Goal: Task Accomplishment & Management: Manage account settings

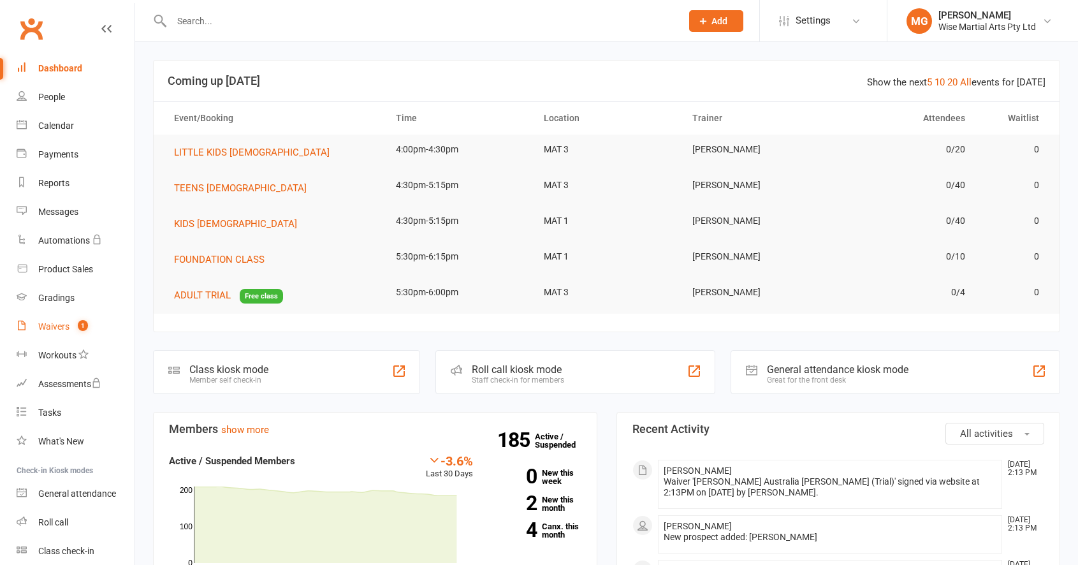
click at [102, 332] on link "Waivers 1" at bounding box center [76, 327] width 118 height 29
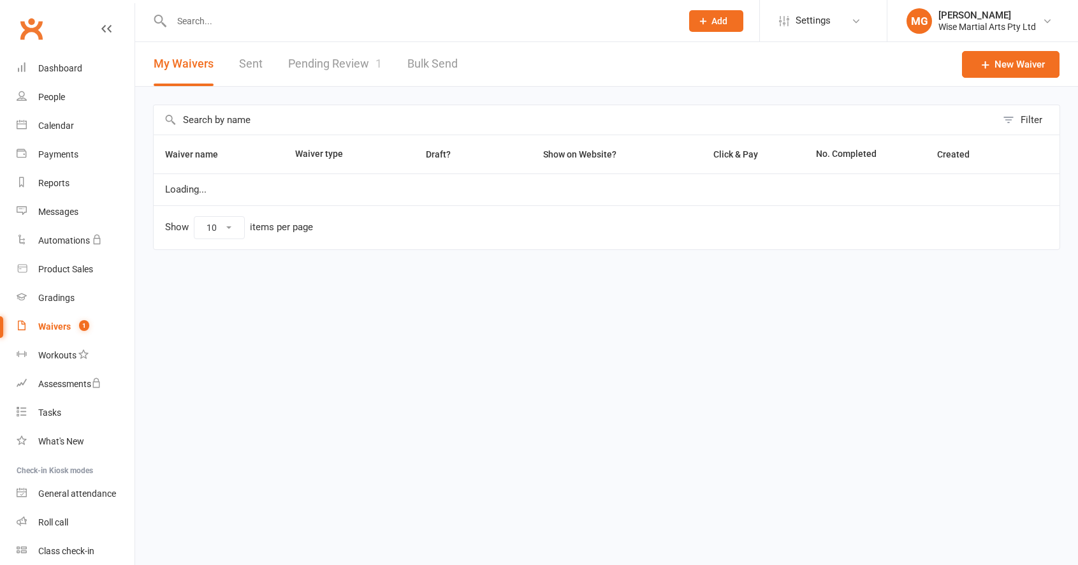
select select "100"
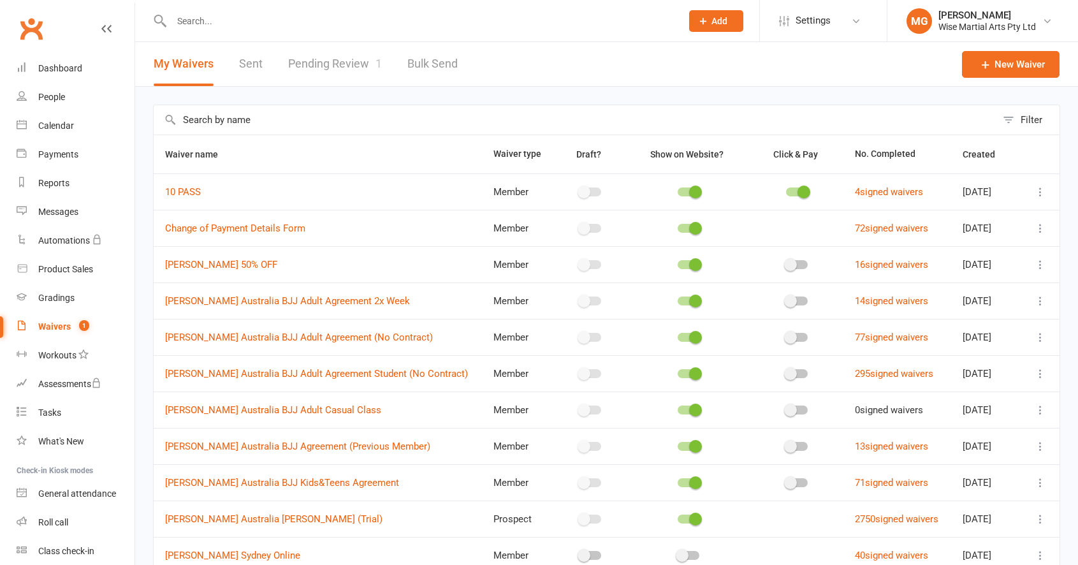
click at [315, 66] on link "Pending Review 1" at bounding box center [335, 64] width 94 height 44
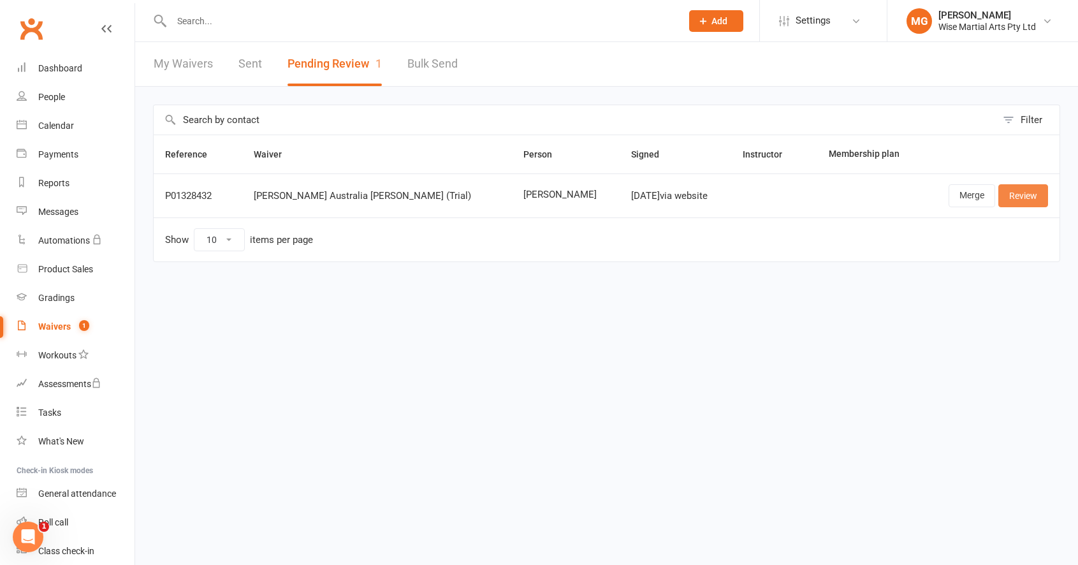
click at [1017, 204] on link "Review" at bounding box center [1024, 195] width 50 height 23
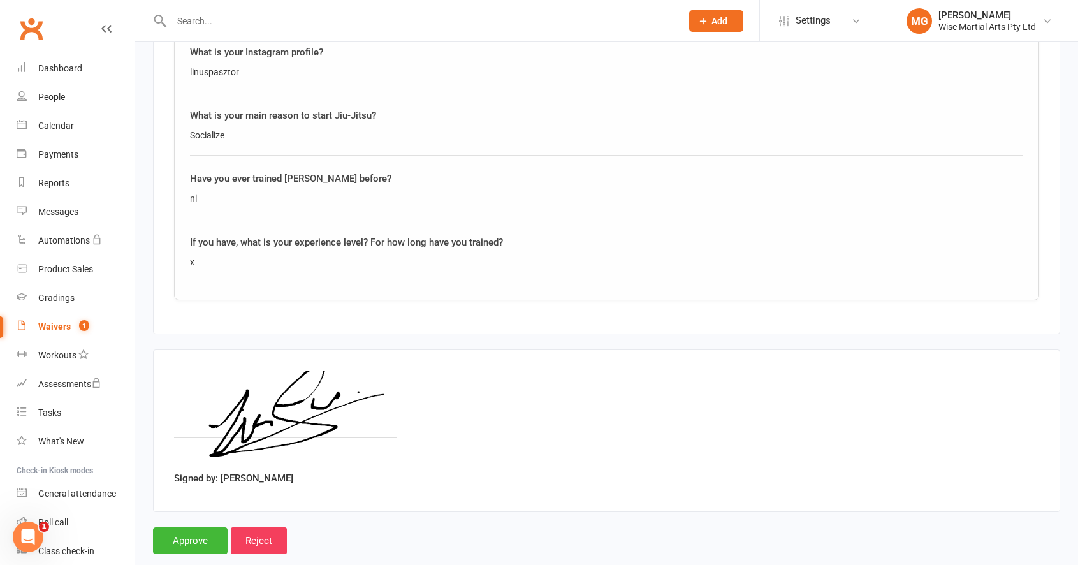
scroll to position [1364, 0]
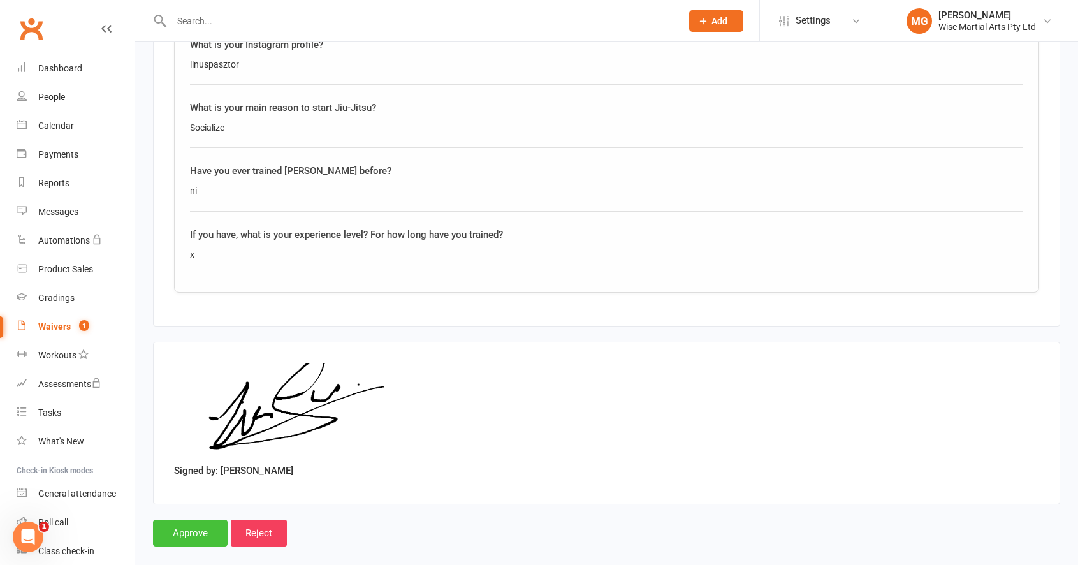
click at [195, 520] on input "Approve" at bounding box center [190, 533] width 75 height 27
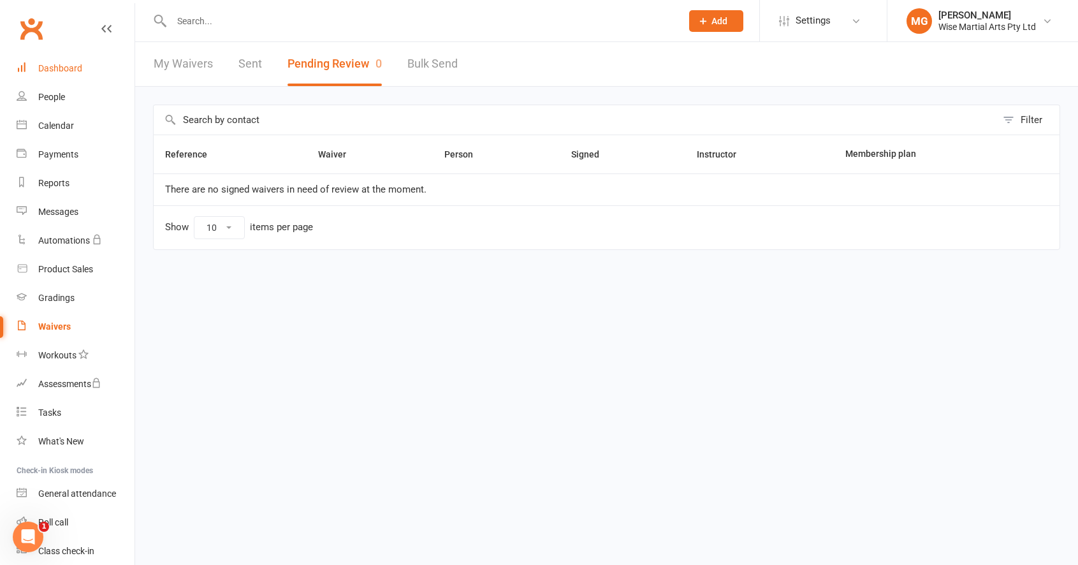
click at [77, 75] on link "Dashboard" at bounding box center [76, 68] width 118 height 29
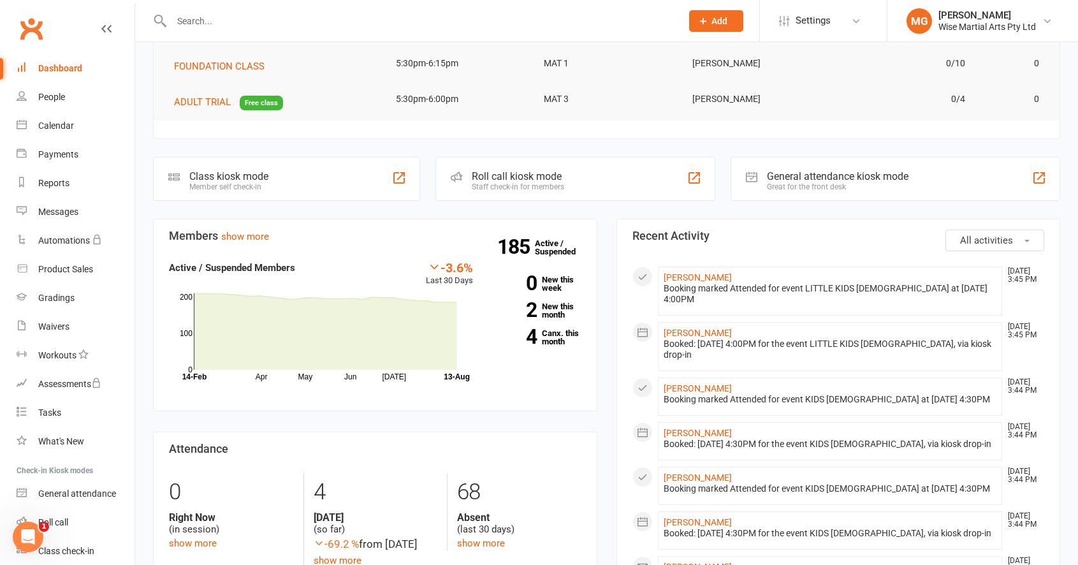
scroll to position [193, 0]
click at [703, 384] on link "Luciano Visalli" at bounding box center [698, 389] width 68 height 10
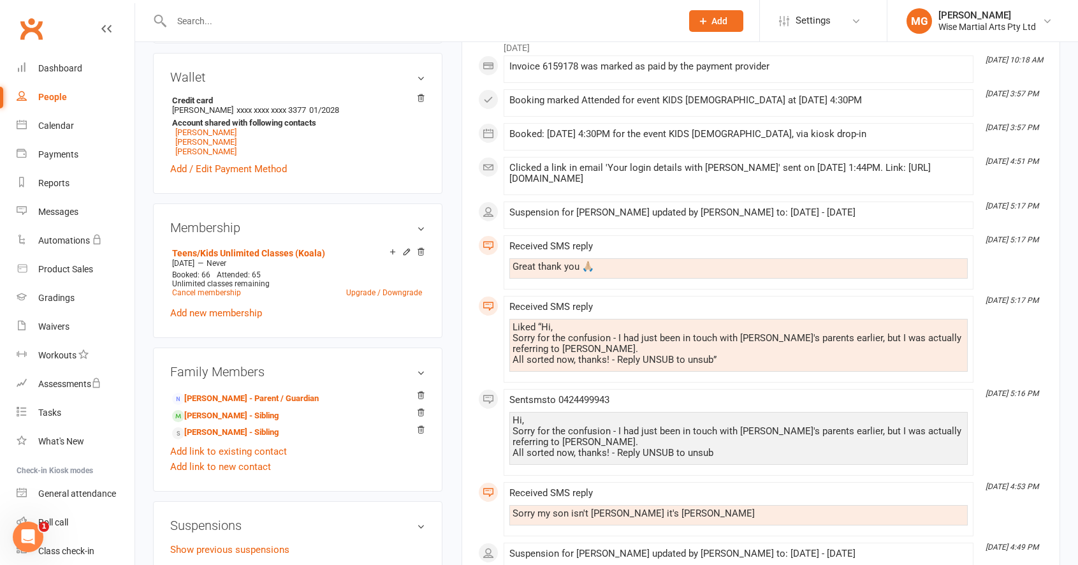
scroll to position [379, 0]
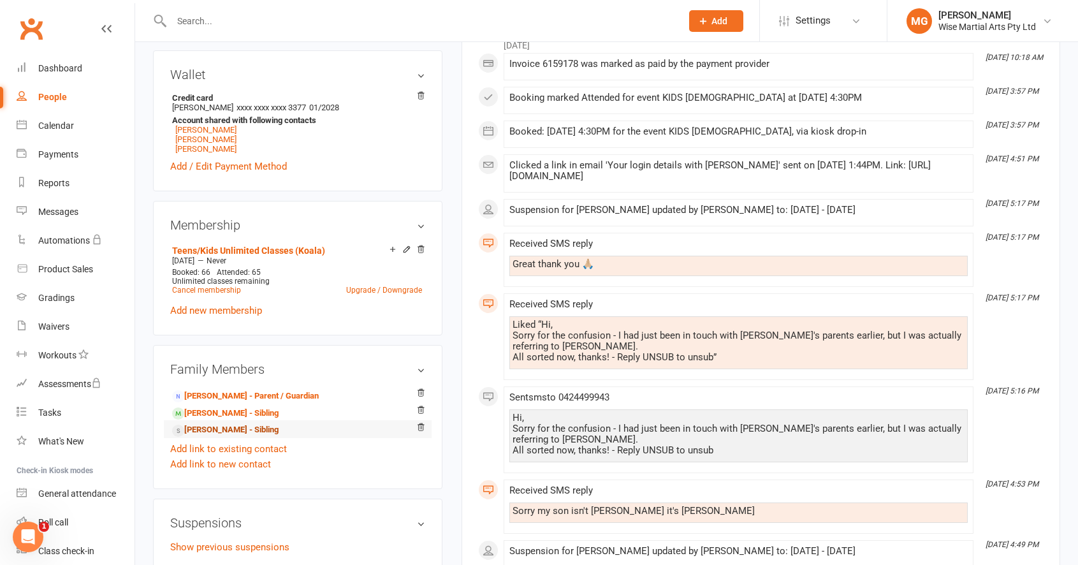
click at [238, 425] on link "Matteo Visalli - Sibling" at bounding box center [225, 429] width 107 height 13
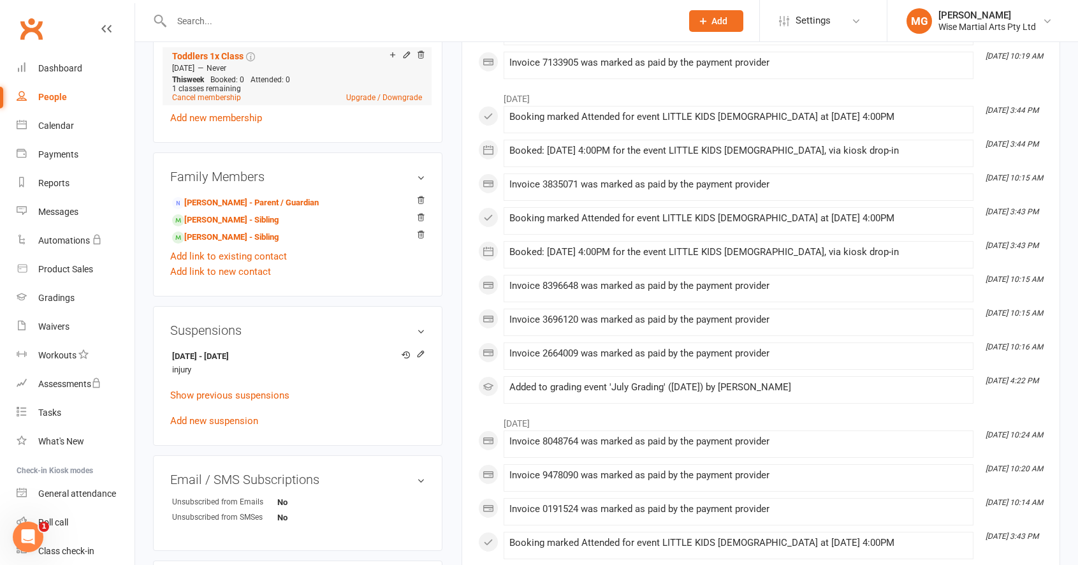
scroll to position [575, 0]
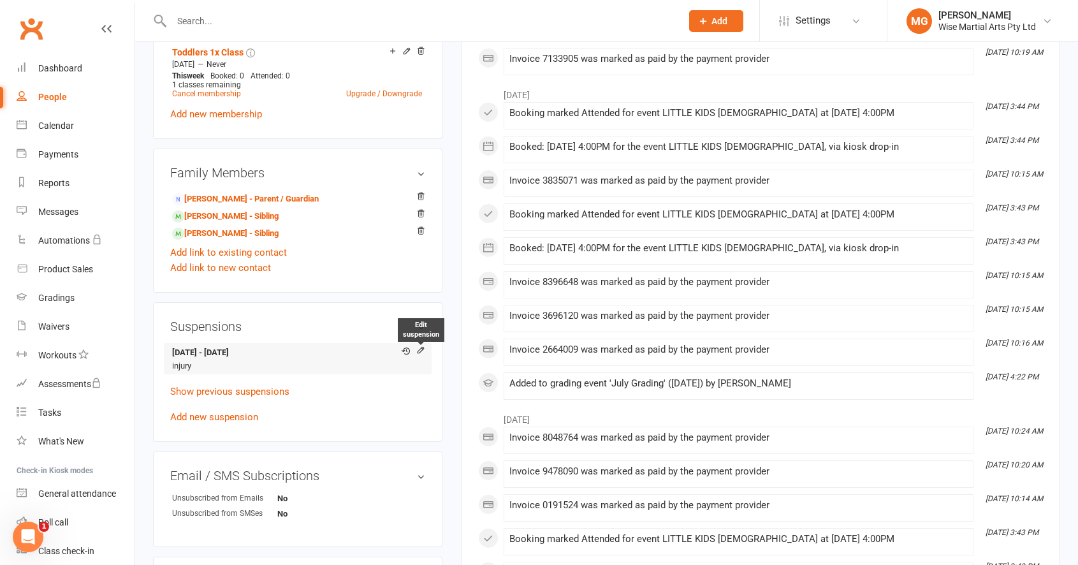
click at [423, 354] on icon at bounding box center [420, 352] width 9 height 10
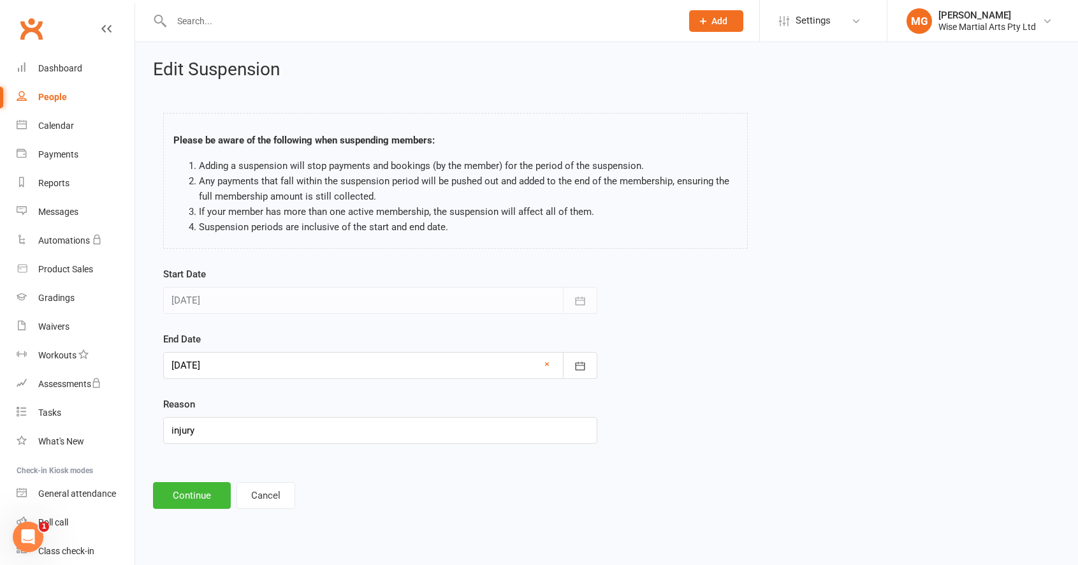
click at [301, 373] on div at bounding box center [380, 365] width 434 height 27
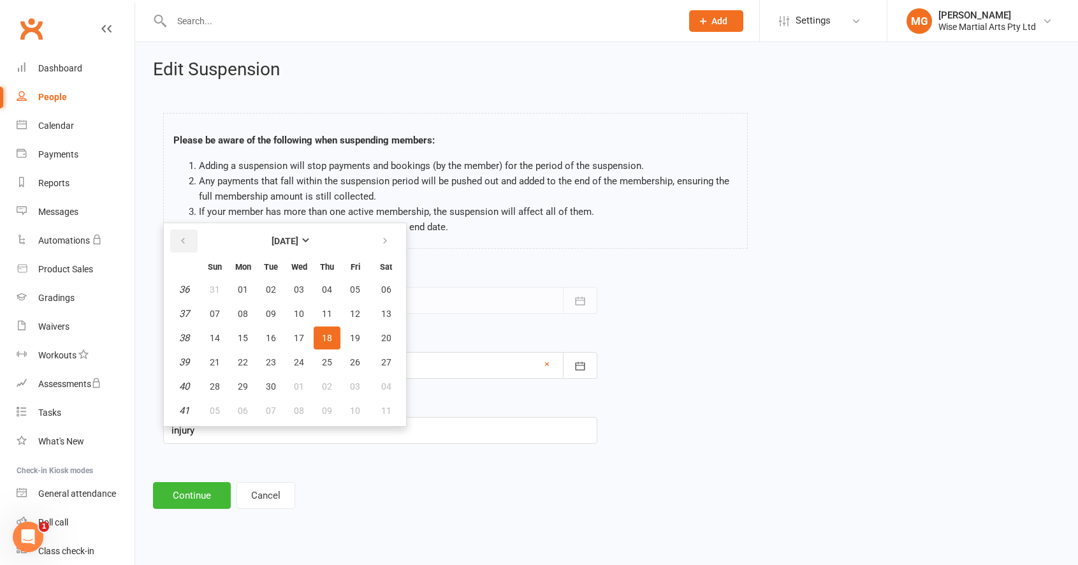
click at [180, 241] on icon "button" at bounding box center [183, 241] width 9 height 10
click at [303, 338] on span "13" at bounding box center [299, 338] width 10 height 10
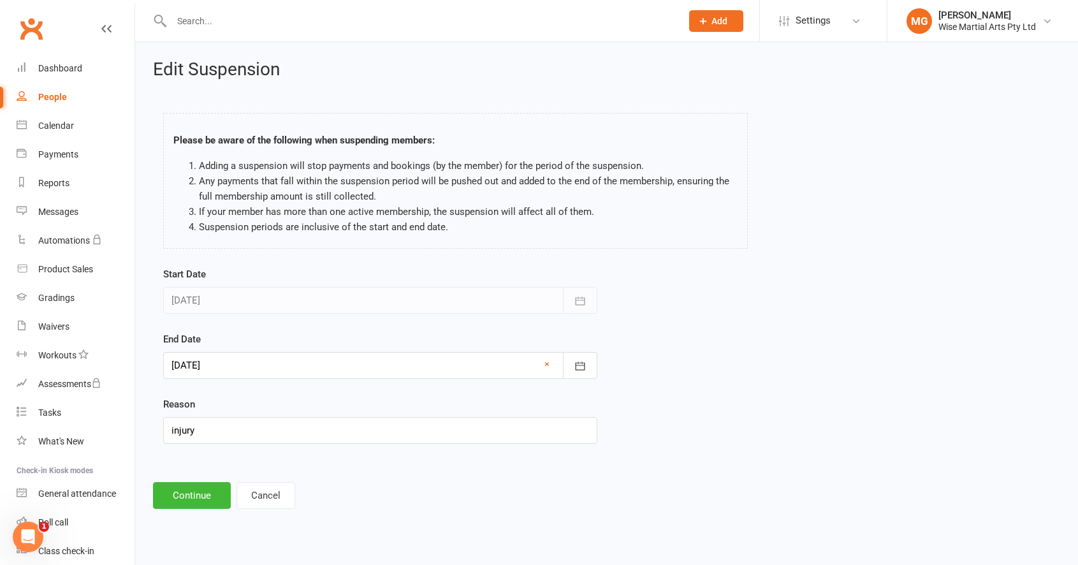
click at [233, 362] on div at bounding box center [380, 365] width 434 height 27
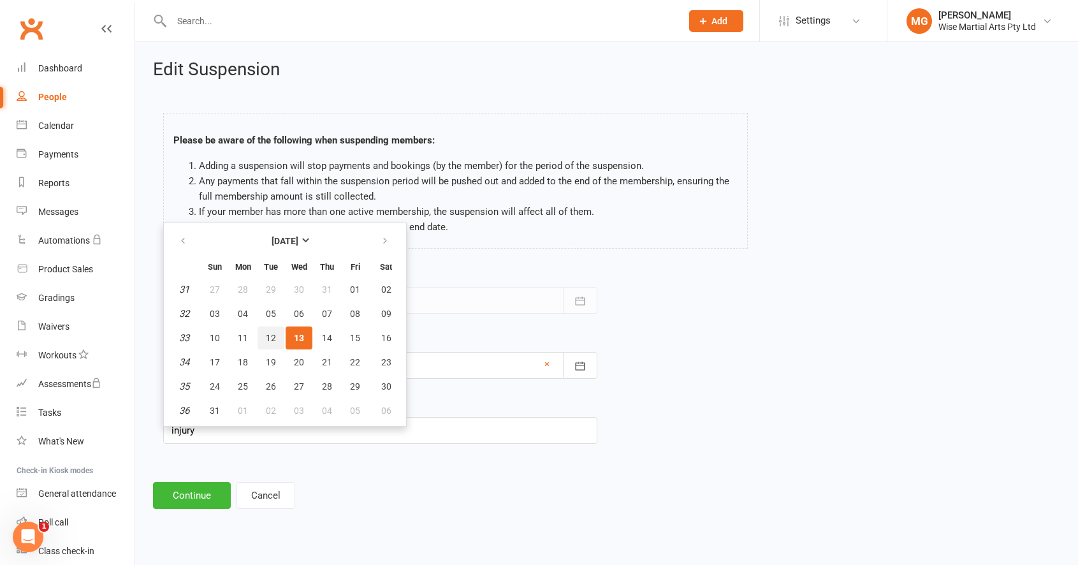
click at [279, 342] on button "12" at bounding box center [271, 338] width 27 height 23
type input "12 Aug 2025"
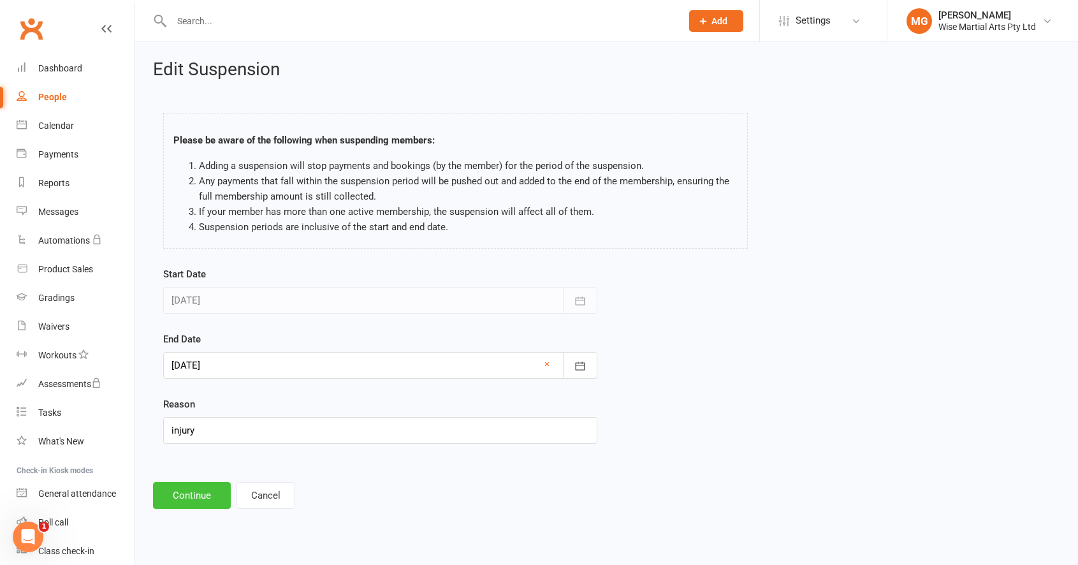
click at [177, 497] on button "Continue" at bounding box center [192, 495] width 78 height 27
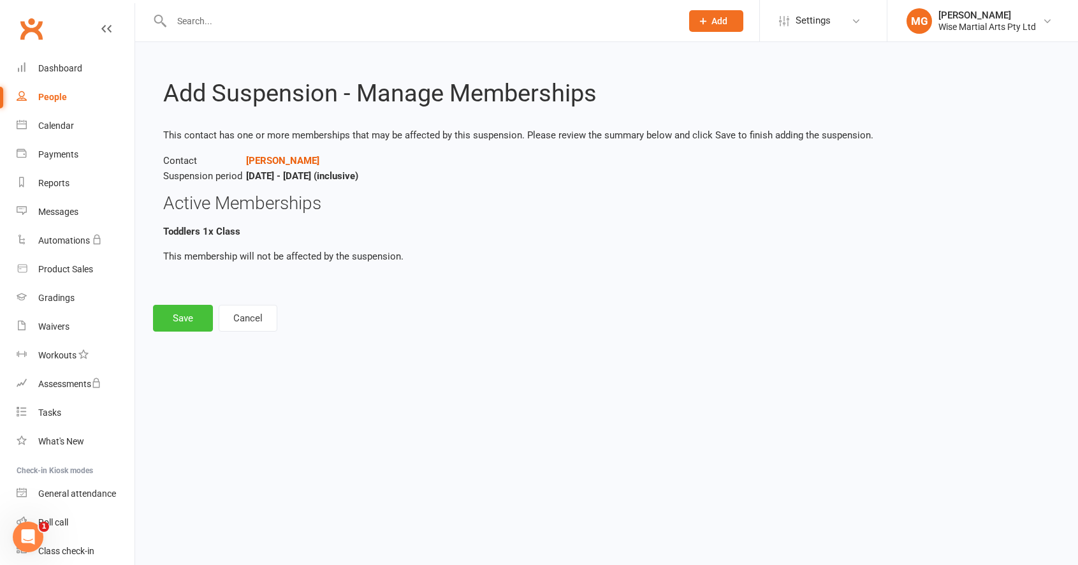
click at [189, 321] on button "Save" at bounding box center [183, 318] width 60 height 27
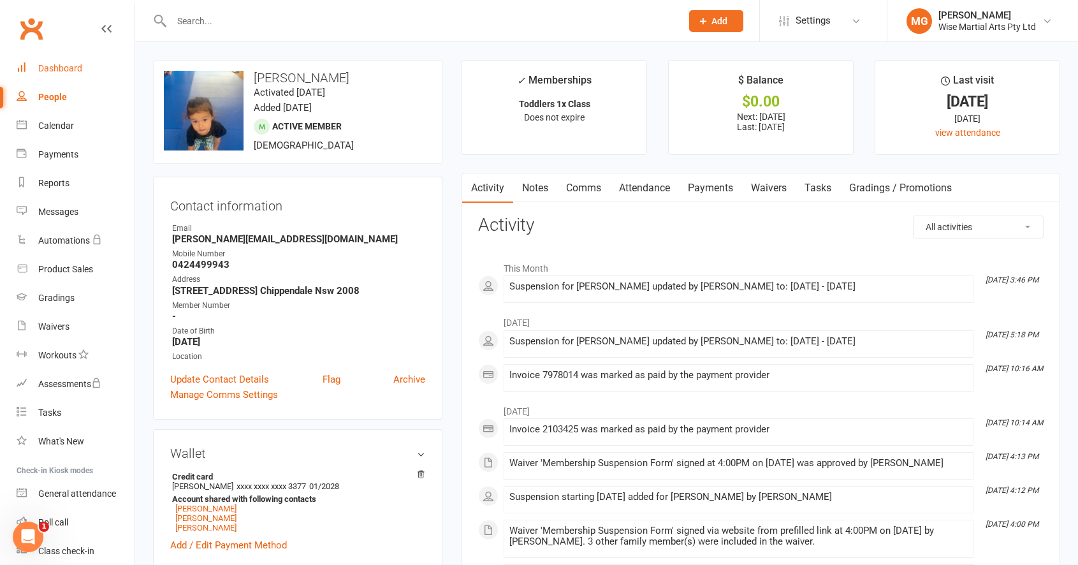
click at [78, 71] on div "Dashboard" at bounding box center [60, 68] width 44 height 10
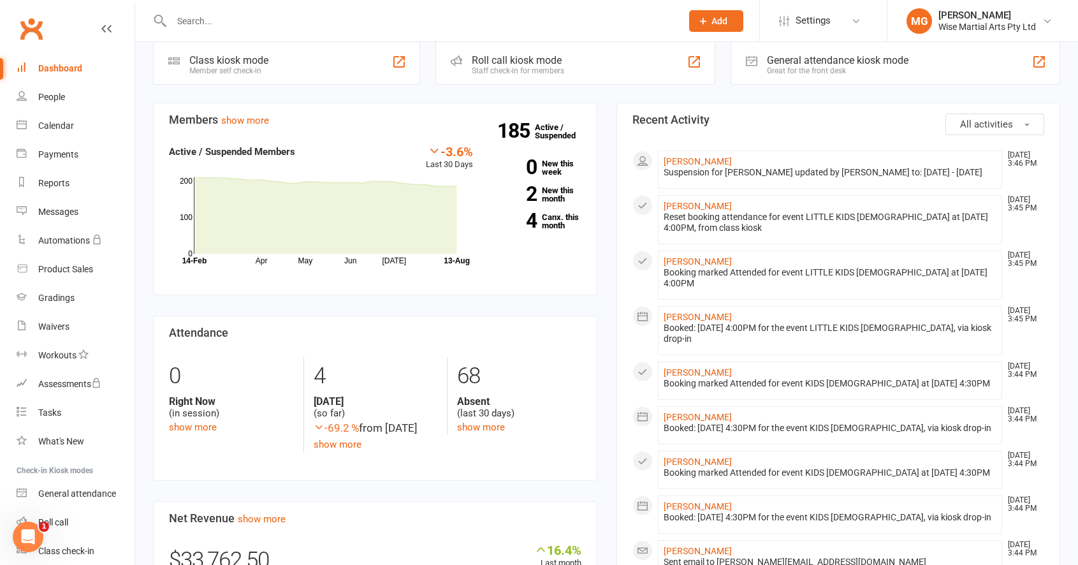
scroll to position [312, 0]
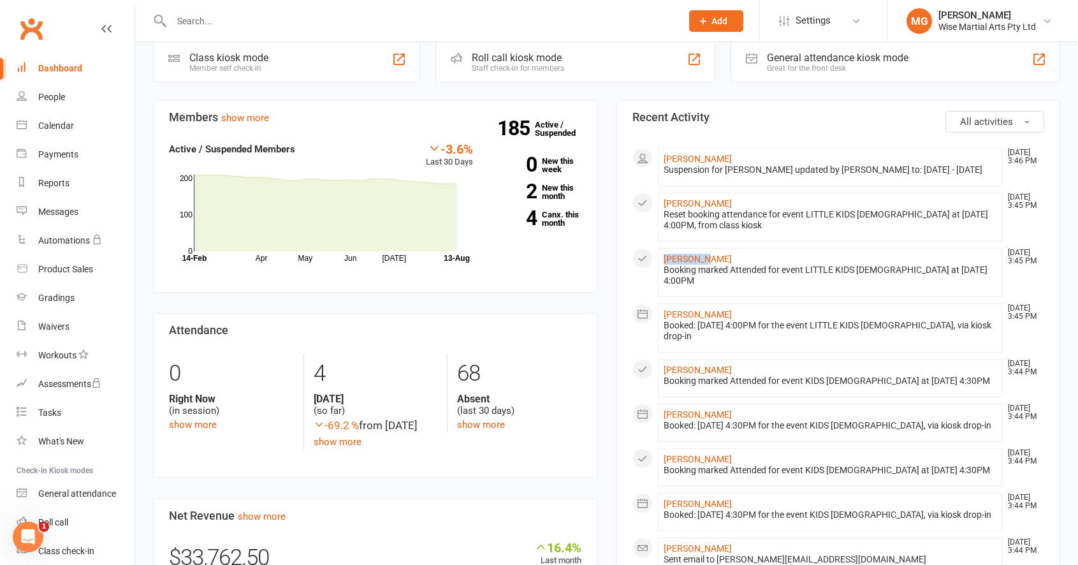
click at [58, 77] on link "Dashboard" at bounding box center [76, 68] width 118 height 29
click at [332, 24] on input "text" at bounding box center [420, 21] width 505 height 18
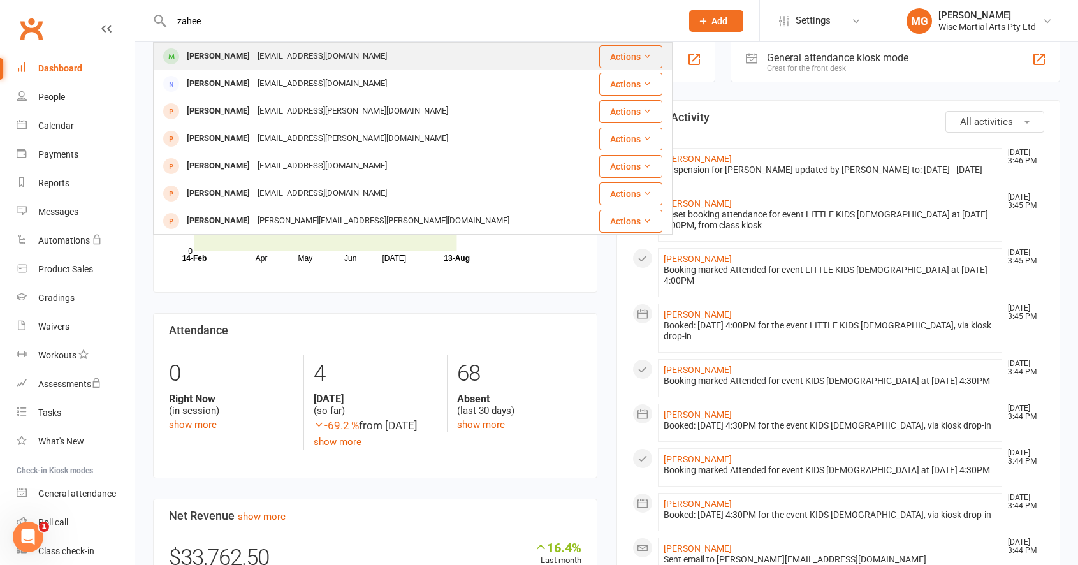
type input "zahee"
click at [319, 54] on div "alizaheen@outlook.com" at bounding box center [322, 56] width 137 height 18
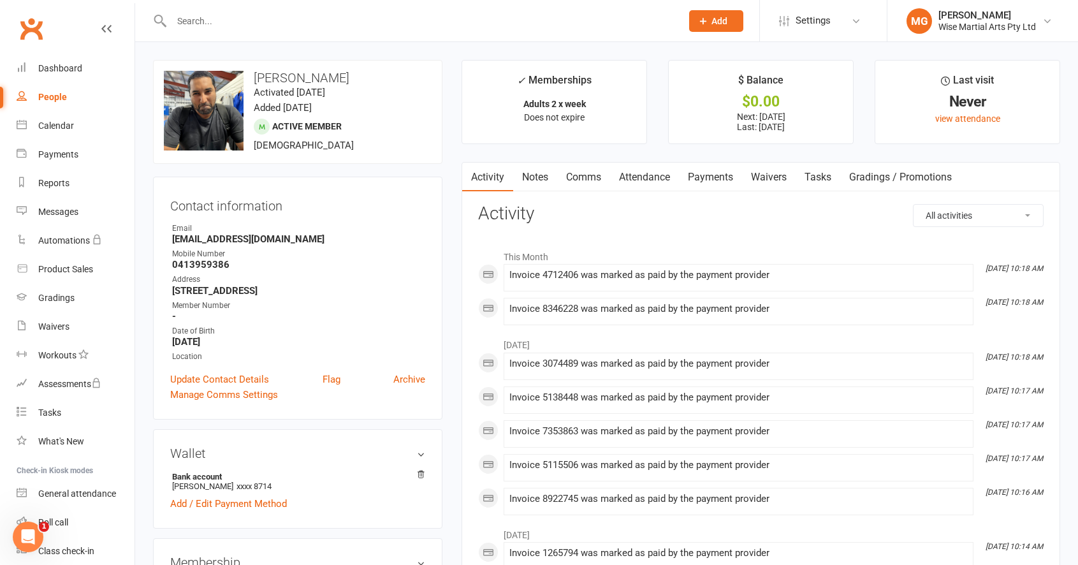
click at [702, 185] on link "Payments" at bounding box center [710, 177] width 63 height 29
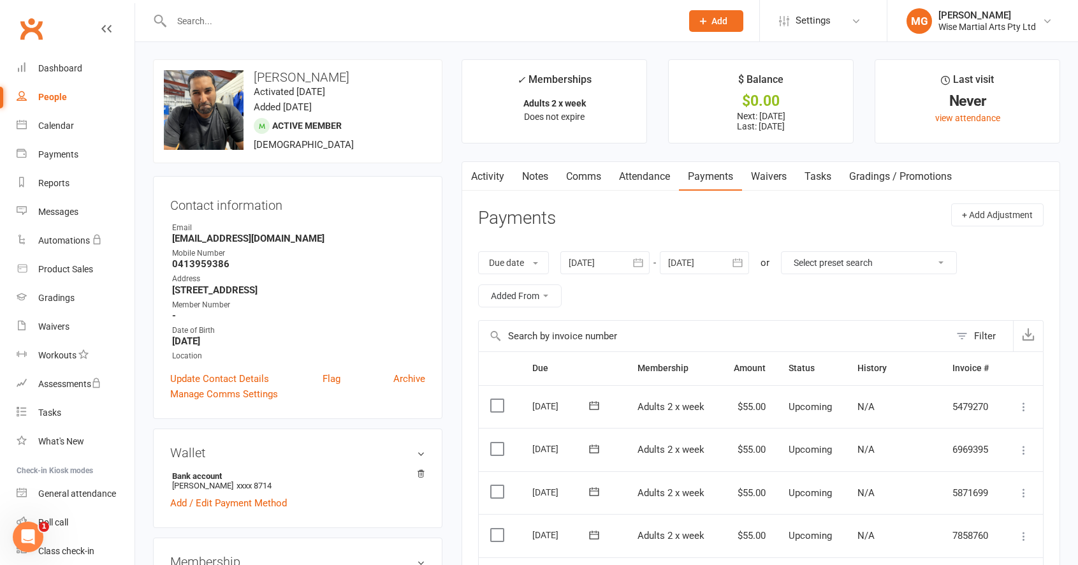
click at [777, 179] on link "Waivers" at bounding box center [769, 176] width 54 height 29
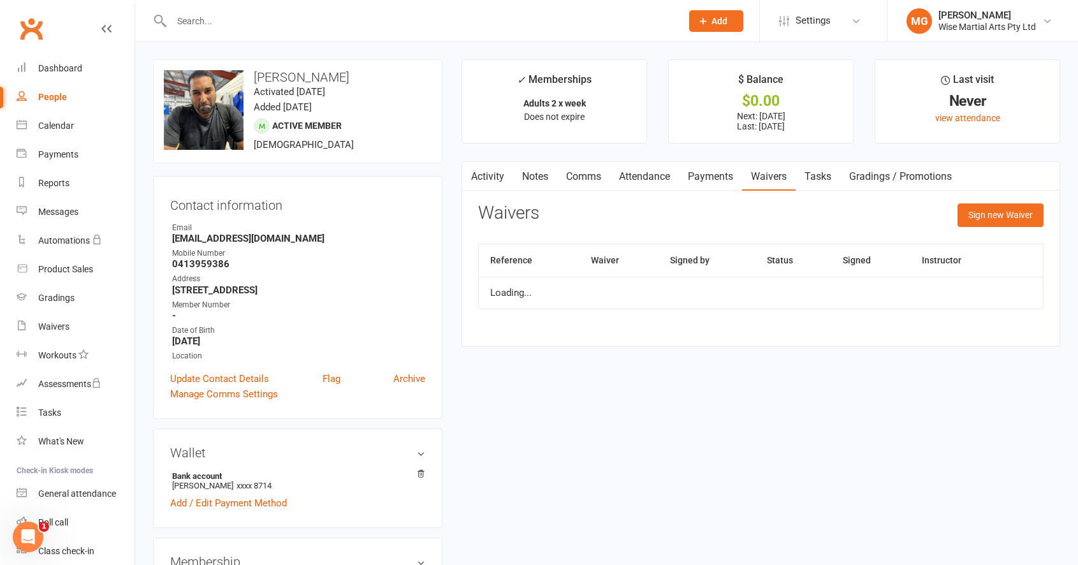
scroll to position [2, 0]
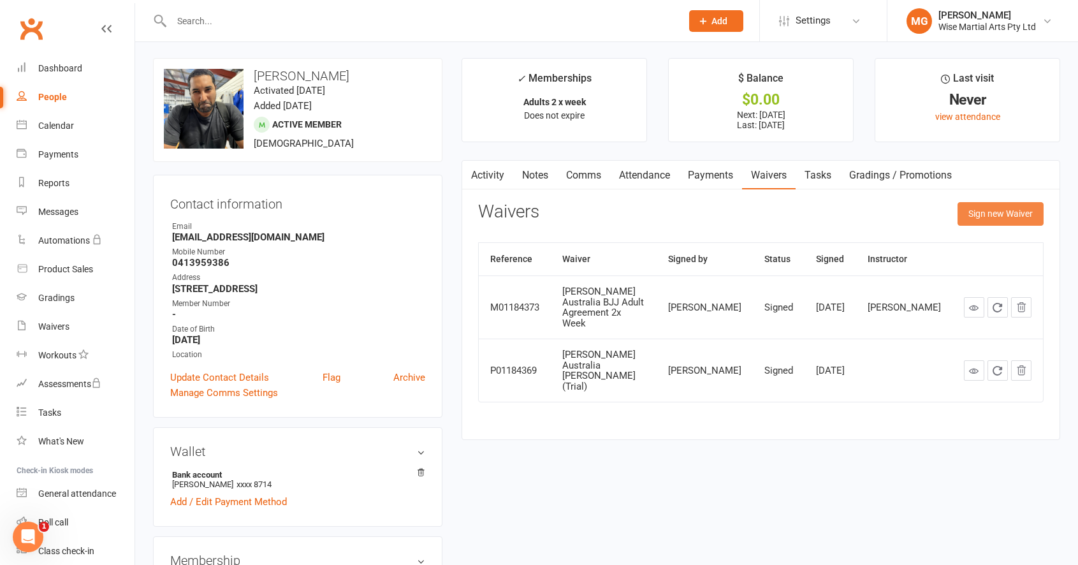
click at [984, 212] on button "Sign new Waiver" at bounding box center [1001, 213] width 86 height 23
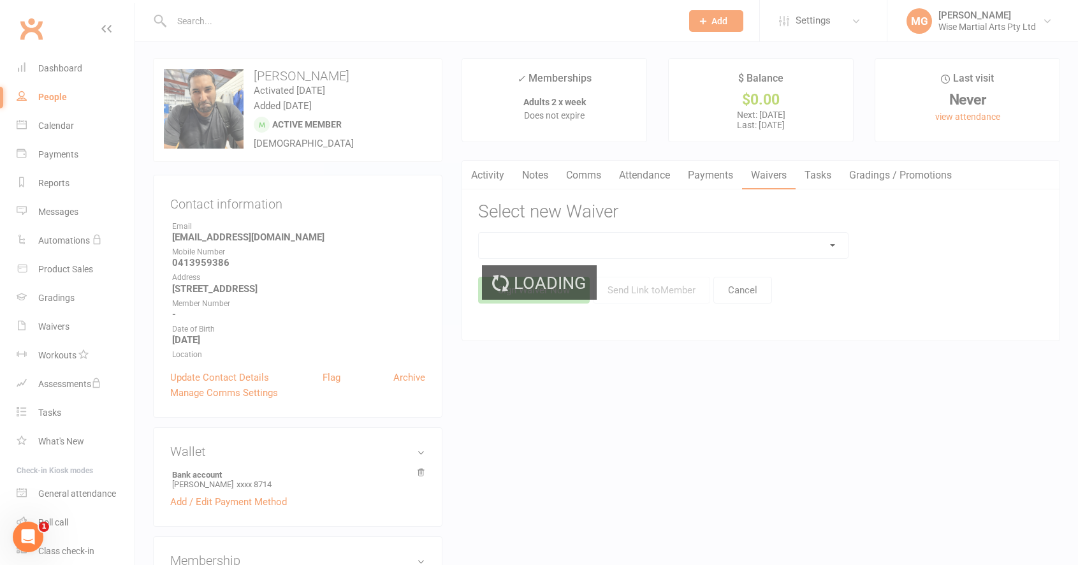
click at [681, 237] on div "Loading" at bounding box center [539, 282] width 1078 height 565
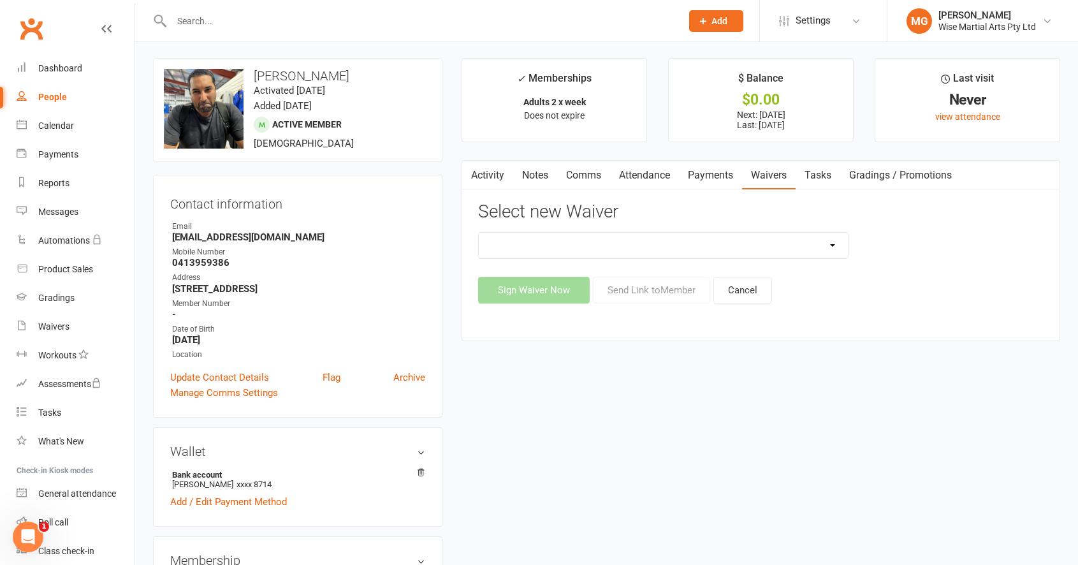
click at [680, 239] on select "10 PASS Change of Payment Details Form Gracie 50% OFF Gracie Australia BJJ Adul…" at bounding box center [663, 246] width 369 height 26
select select "10793"
click at [479, 233] on select "10 PASS Change of Payment Details Form Gracie 50% OFF Gracie Australia BJJ Adul…" at bounding box center [663, 246] width 369 height 26
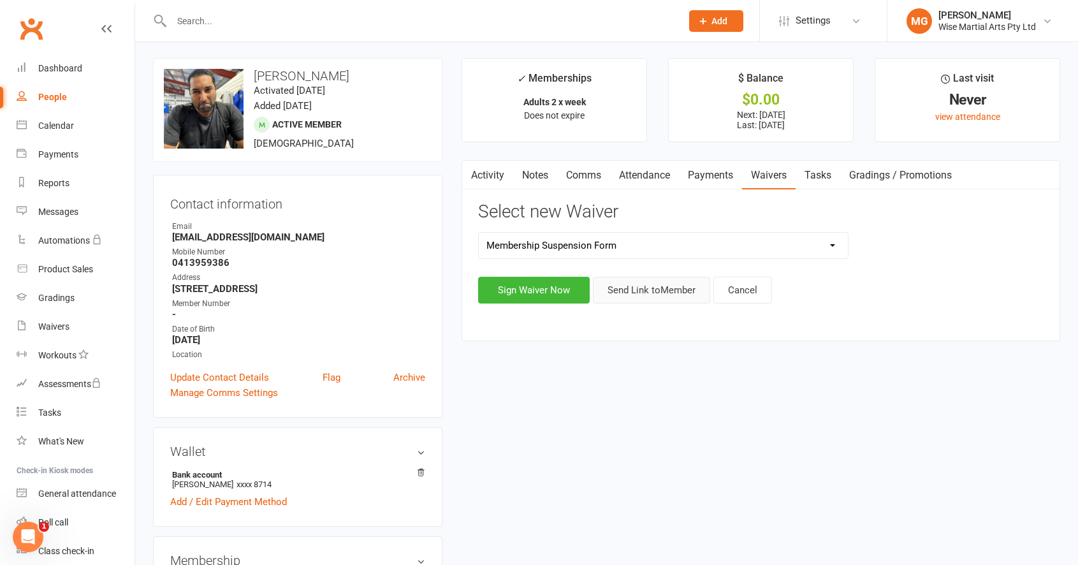
click at [657, 290] on button "Send Link to Member" at bounding box center [651, 290] width 117 height 27
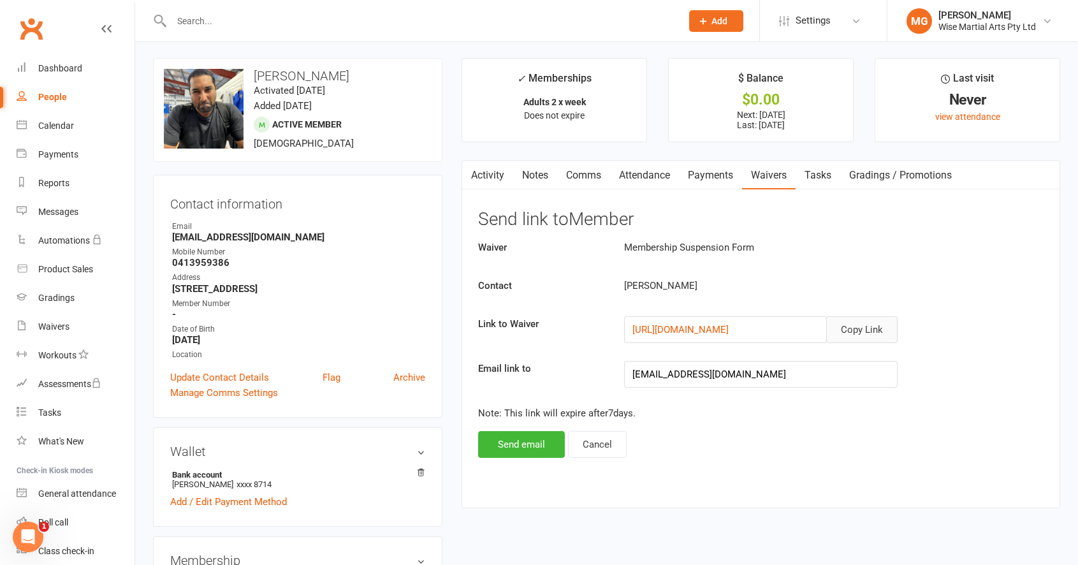
click at [862, 327] on button "Copy Link" at bounding box center [862, 329] width 71 height 27
click at [490, 172] on link "Activity" at bounding box center [487, 175] width 51 height 29
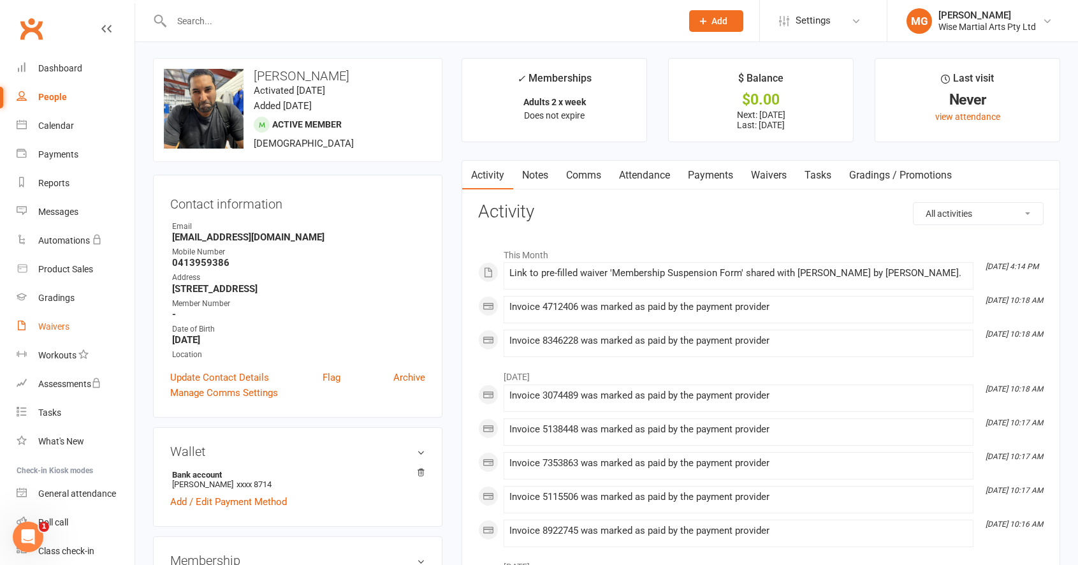
click at [68, 325] on div "Waivers" at bounding box center [53, 326] width 31 height 10
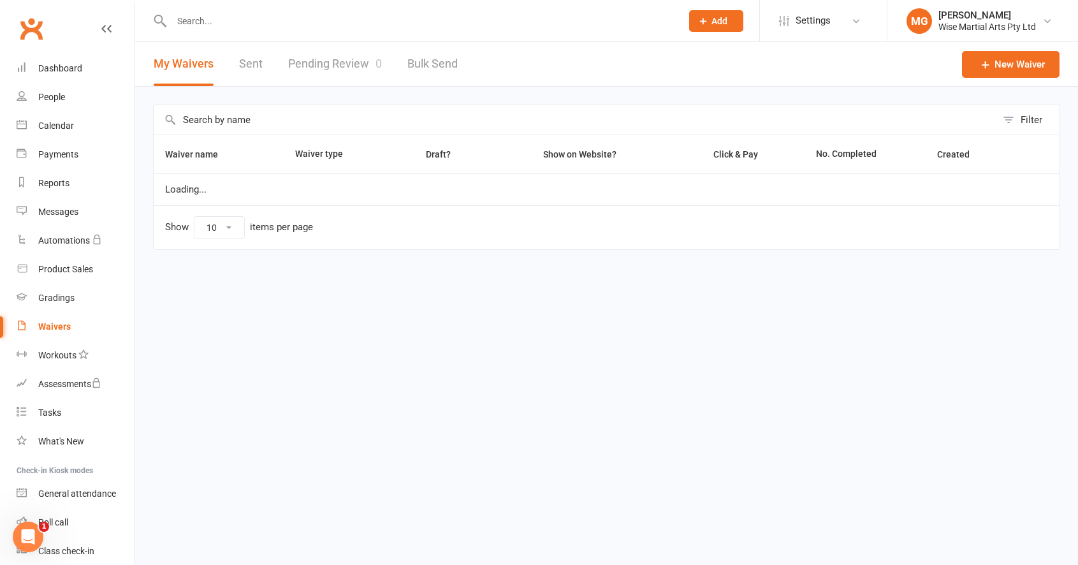
select select "100"
click at [342, 63] on link "Pending Review 0" at bounding box center [335, 64] width 94 height 44
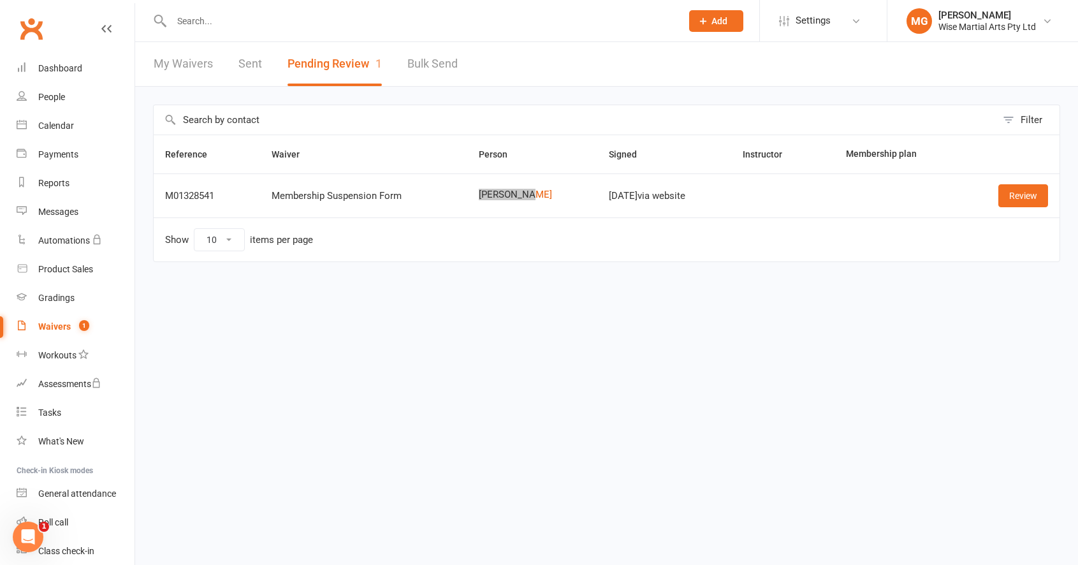
drag, startPoint x: 1034, startPoint y: 202, endPoint x: 422, endPoint y: 12, distance: 641.1
click at [1030, 198] on link "Review" at bounding box center [1024, 195] width 50 height 23
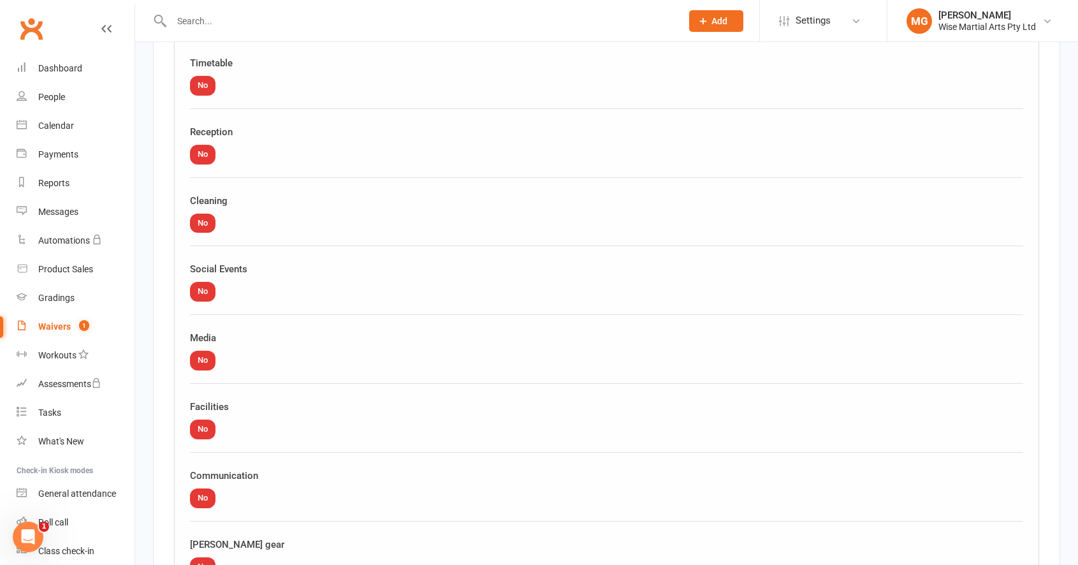
scroll to position [1157, 0]
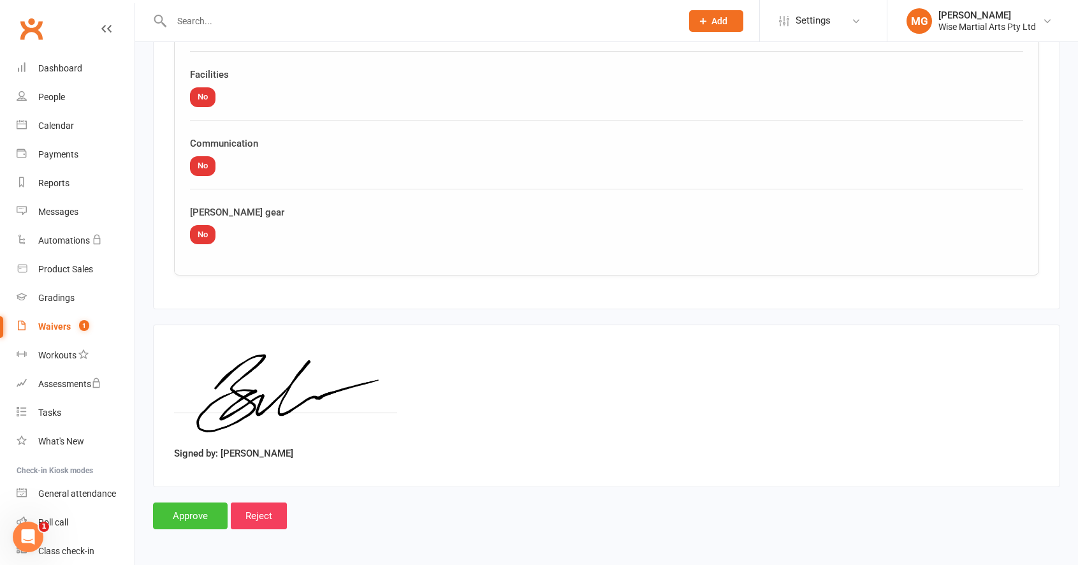
click at [173, 518] on input "Approve" at bounding box center [190, 516] width 75 height 27
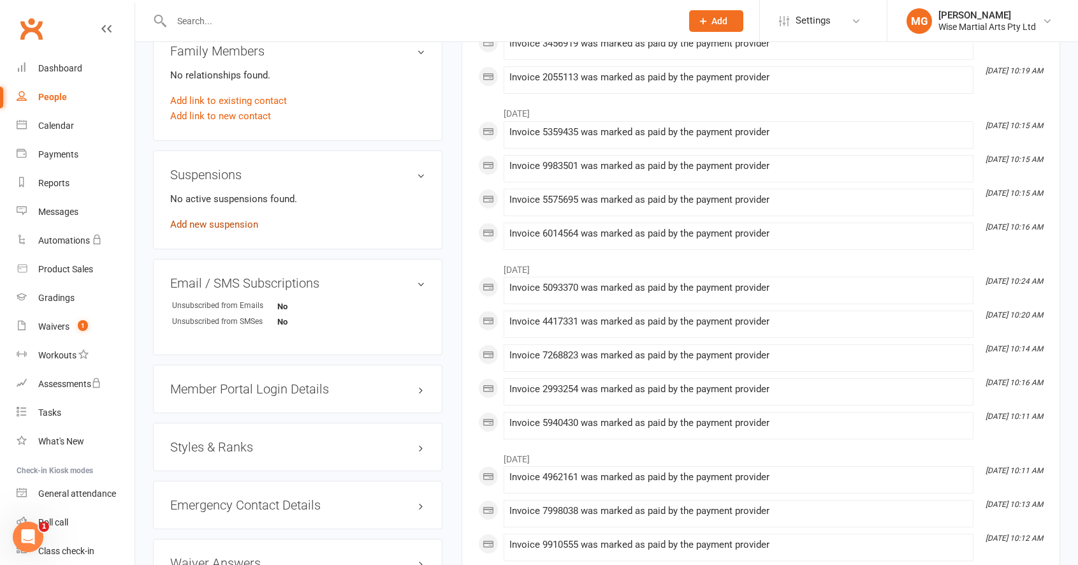
scroll to position [657, 0]
click at [214, 223] on link "Add new suspension" at bounding box center [214, 222] width 88 height 11
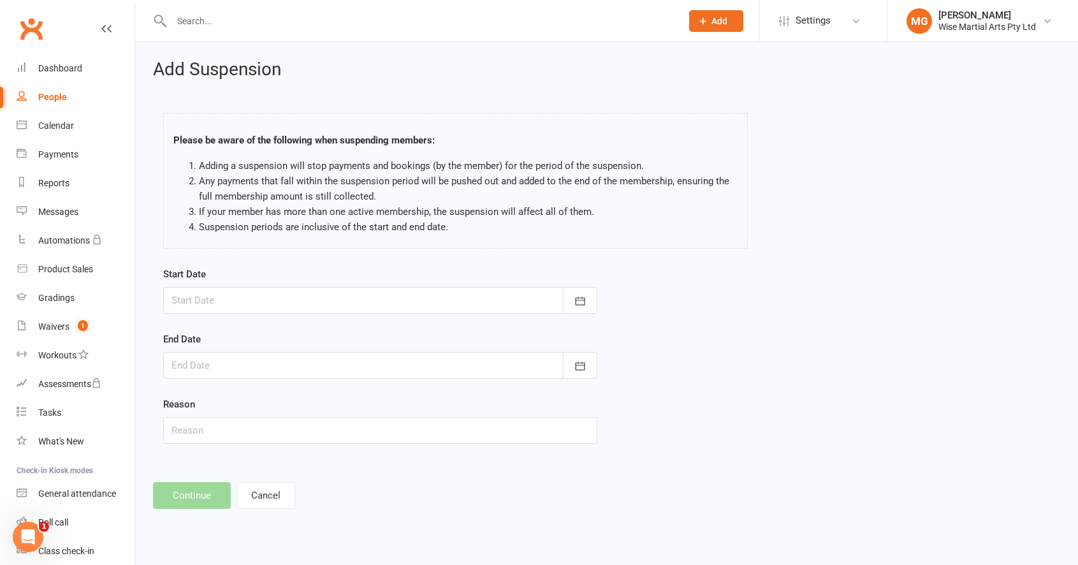
click at [232, 300] on div at bounding box center [380, 300] width 434 height 27
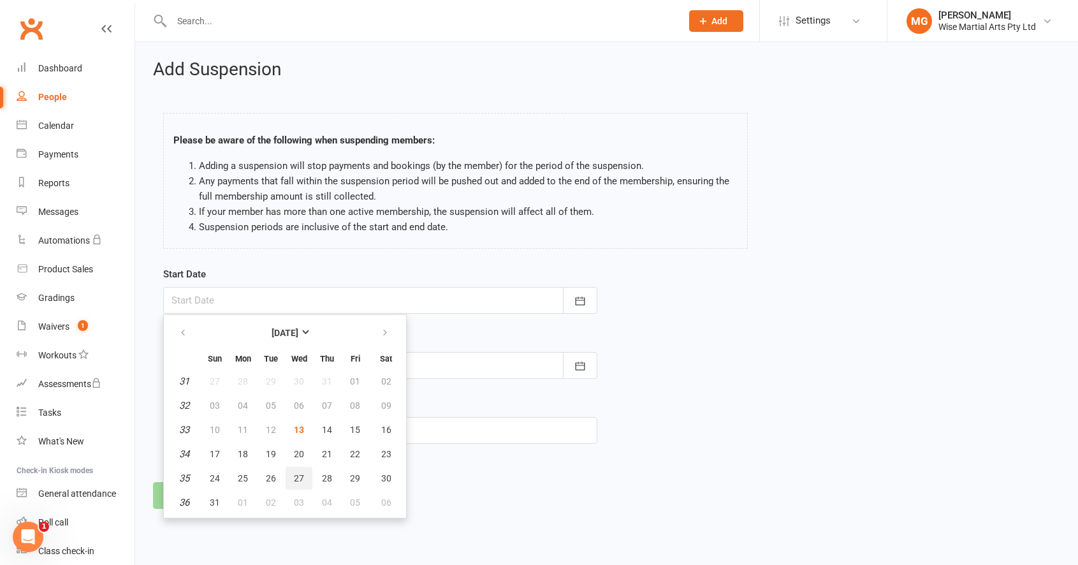
click at [295, 475] on span "27" at bounding box center [299, 478] width 10 height 10
type input "27 Aug 2025"
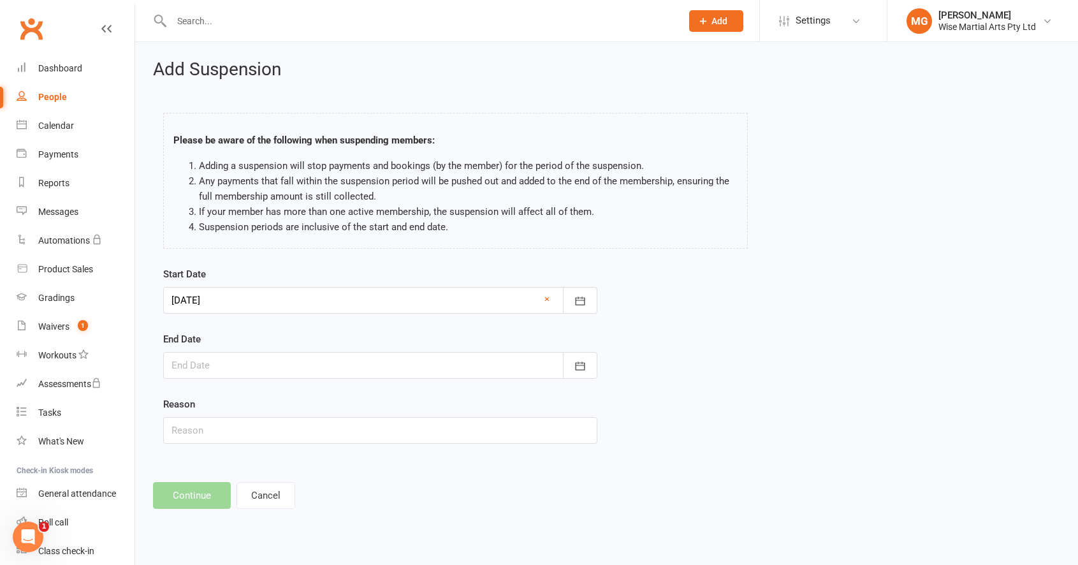
click at [249, 369] on div at bounding box center [380, 365] width 434 height 27
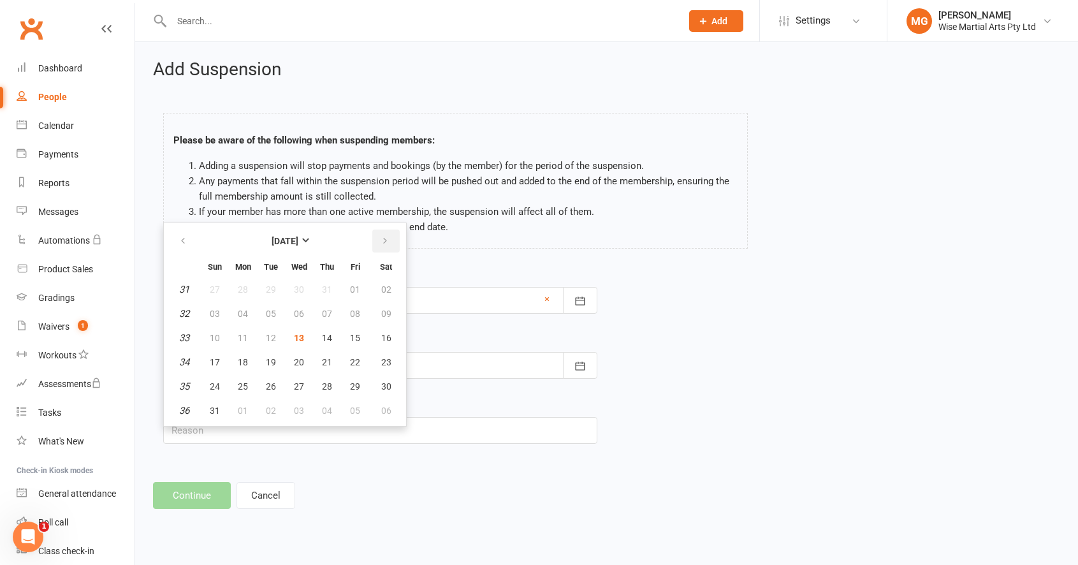
click at [377, 242] on button "button" at bounding box center [385, 241] width 27 height 23
click at [244, 342] on button "15" at bounding box center [243, 338] width 27 height 23
type input "15 Sep 2025"
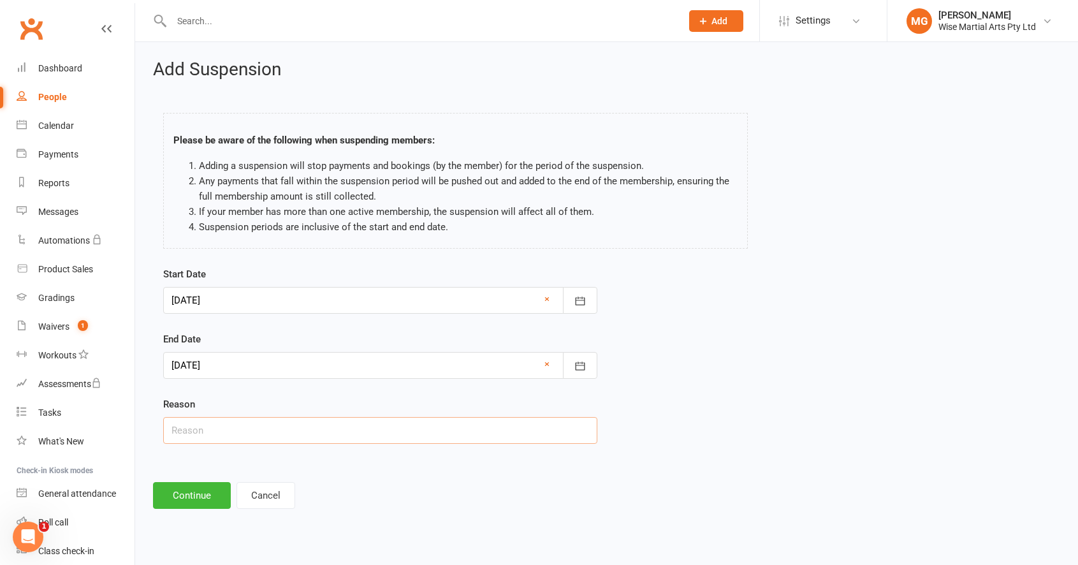
click at [238, 443] on input "text" at bounding box center [380, 430] width 434 height 27
click at [236, 447] on div "Start Date 27 Aug 2025 August 2025 Sun Mon Tue Wed Thu Fri Sat 31 27 28 29 30 3…" at bounding box center [380, 364] width 453 height 195
click at [234, 438] on input "text" at bounding box center [380, 430] width 434 height 27
type input "n"
click at [195, 497] on button "Continue" at bounding box center [192, 495] width 78 height 27
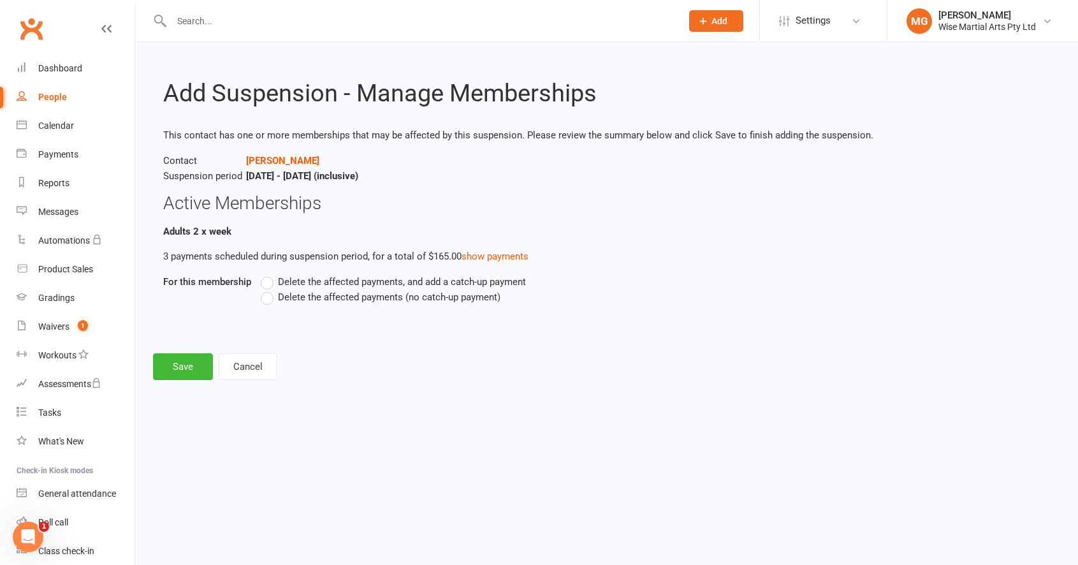
click at [301, 296] on span "Delete the affected payments (no catch-up payment)" at bounding box center [389, 296] width 223 height 13
click at [269, 290] on input "Delete the affected payments (no catch-up payment)" at bounding box center [265, 290] width 8 height 0
click at [172, 370] on button "Save" at bounding box center [183, 366] width 60 height 27
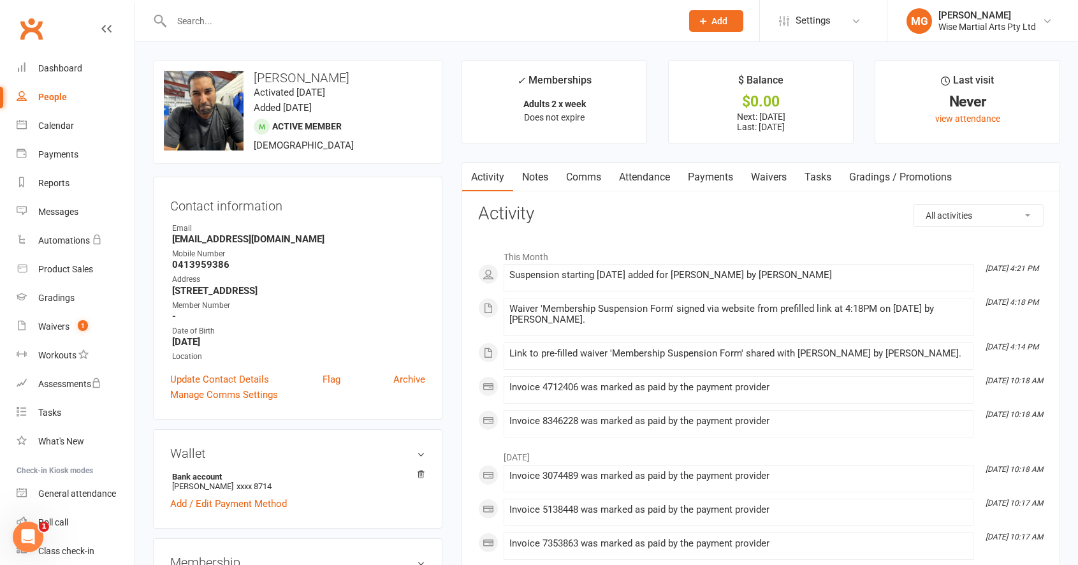
click at [222, 17] on input "text" at bounding box center [420, 21] width 505 height 18
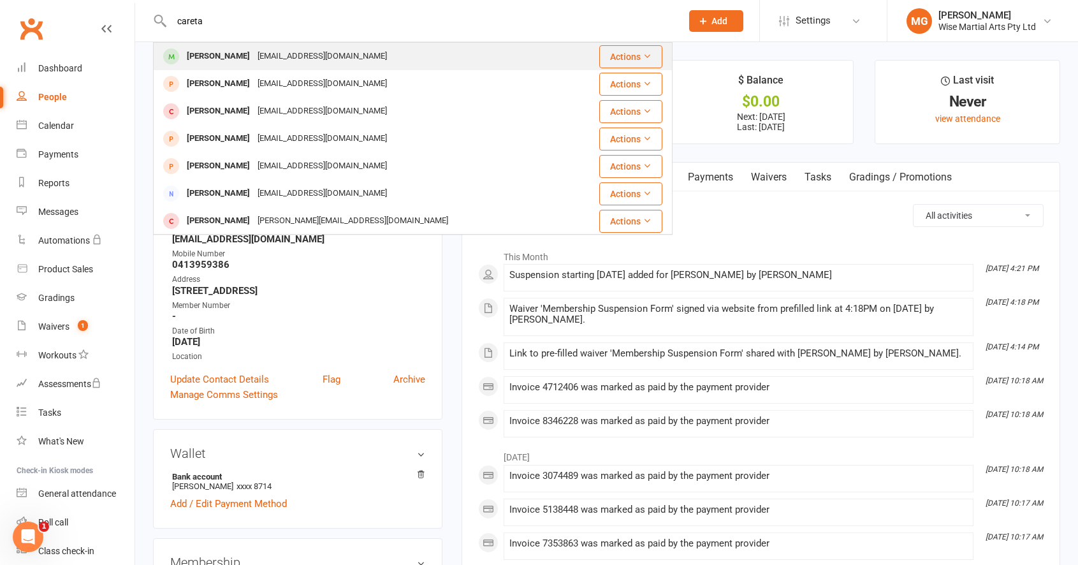
type input "careta"
click at [219, 52] on div "Marcel Sousa Careta" at bounding box center [218, 56] width 71 height 18
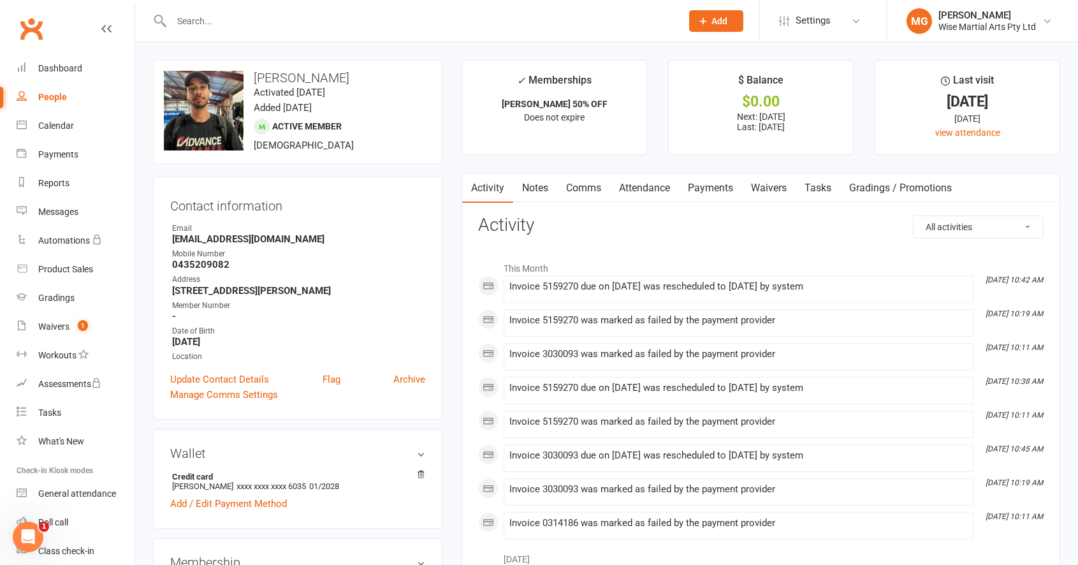
click at [721, 180] on link "Payments" at bounding box center [710, 187] width 63 height 29
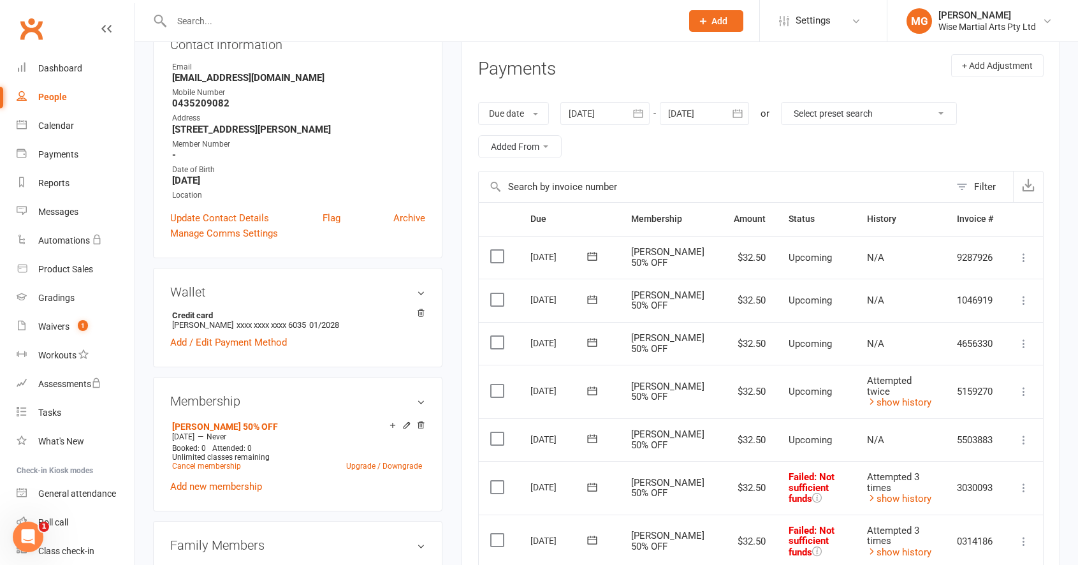
scroll to position [73, 0]
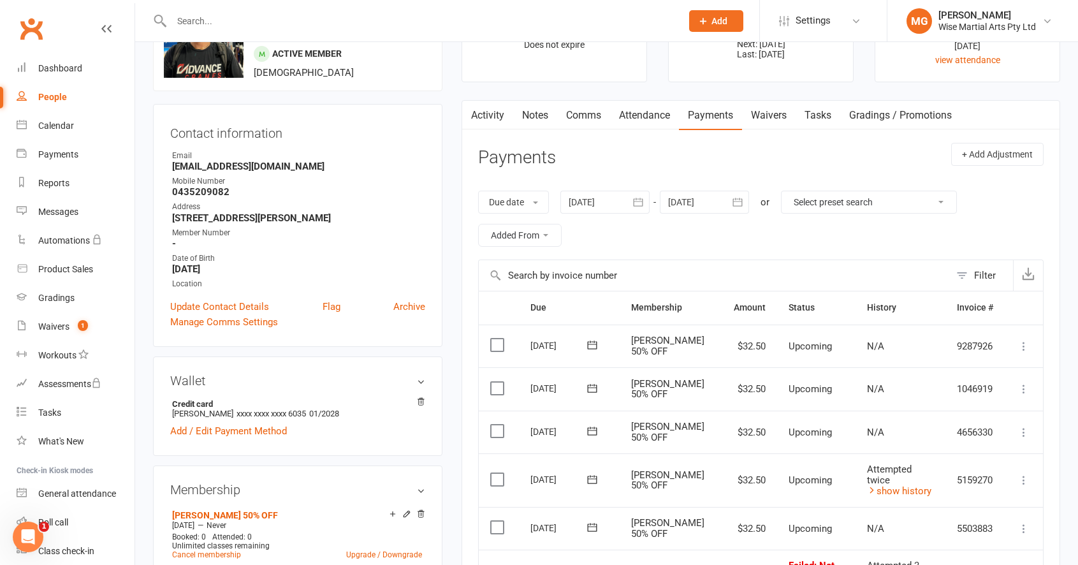
click at [513, 123] on link "Activity" at bounding box center [487, 115] width 51 height 29
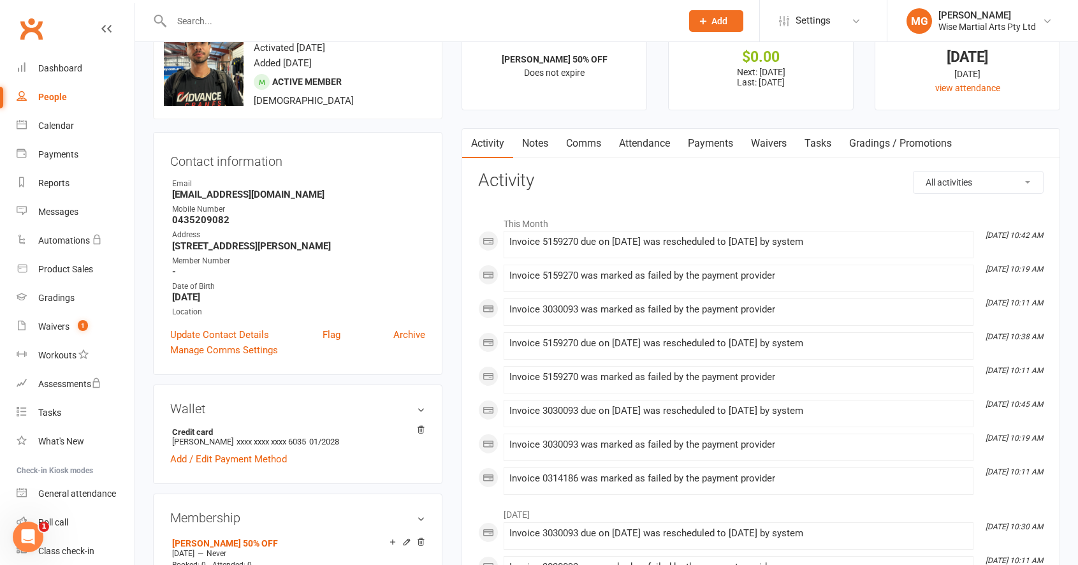
scroll to position [40, 0]
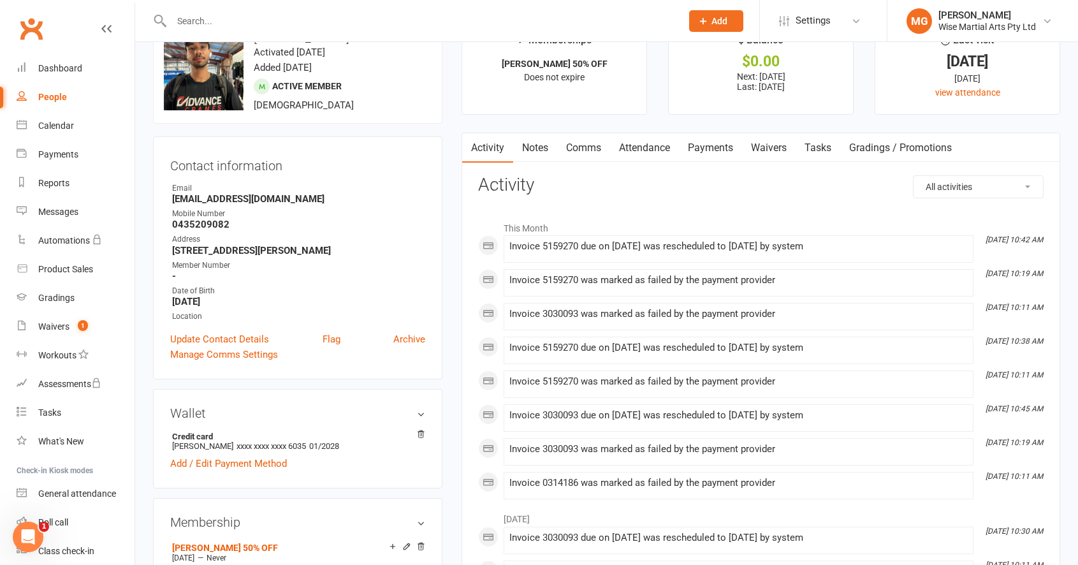
click at [684, 154] on link "Payments" at bounding box center [710, 147] width 63 height 29
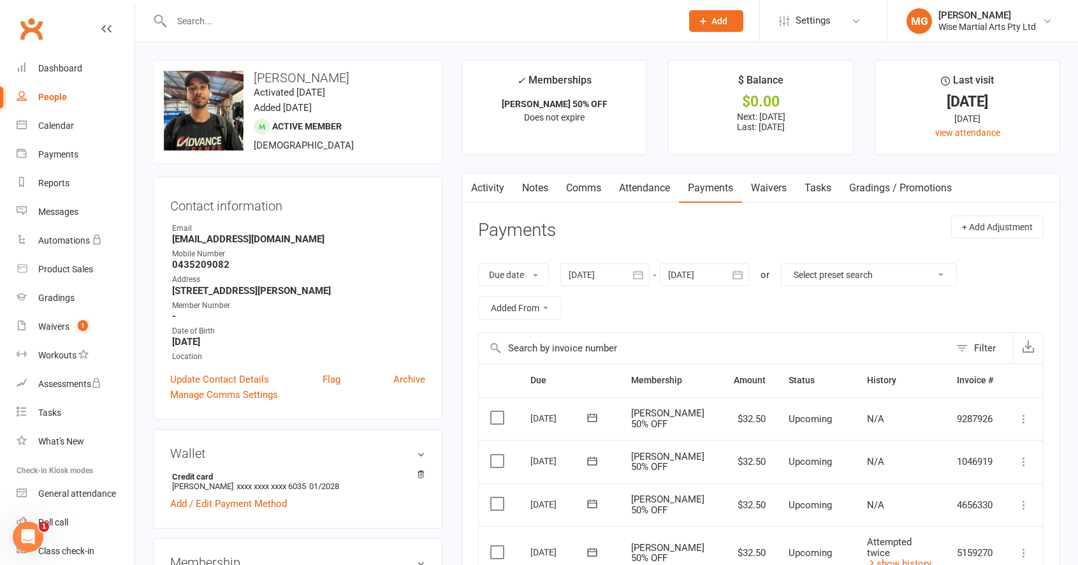
click at [500, 191] on link "Activity" at bounding box center [487, 187] width 51 height 29
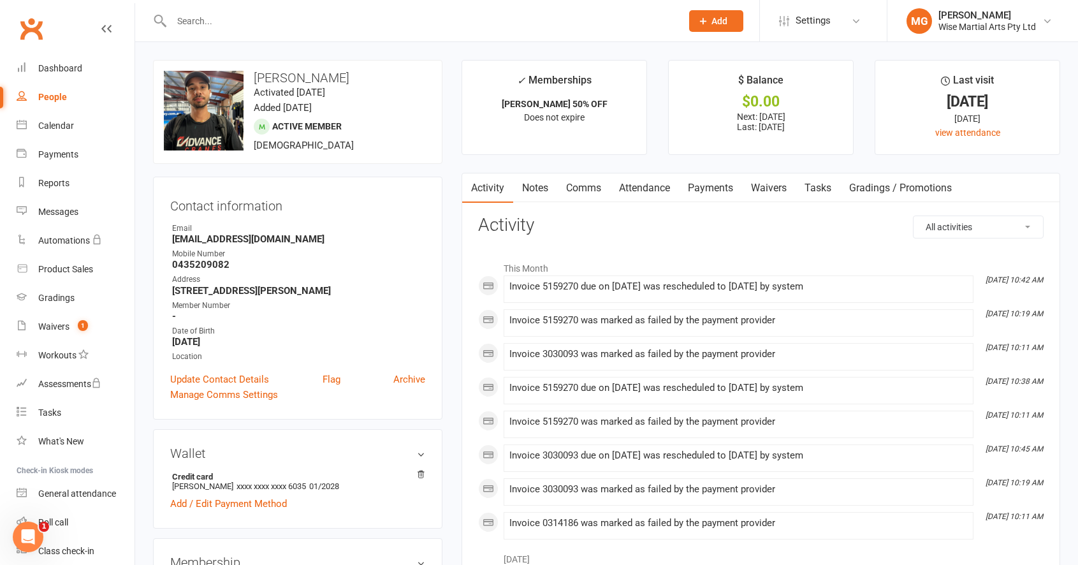
click at [685, 186] on link "Payments" at bounding box center [710, 187] width 63 height 29
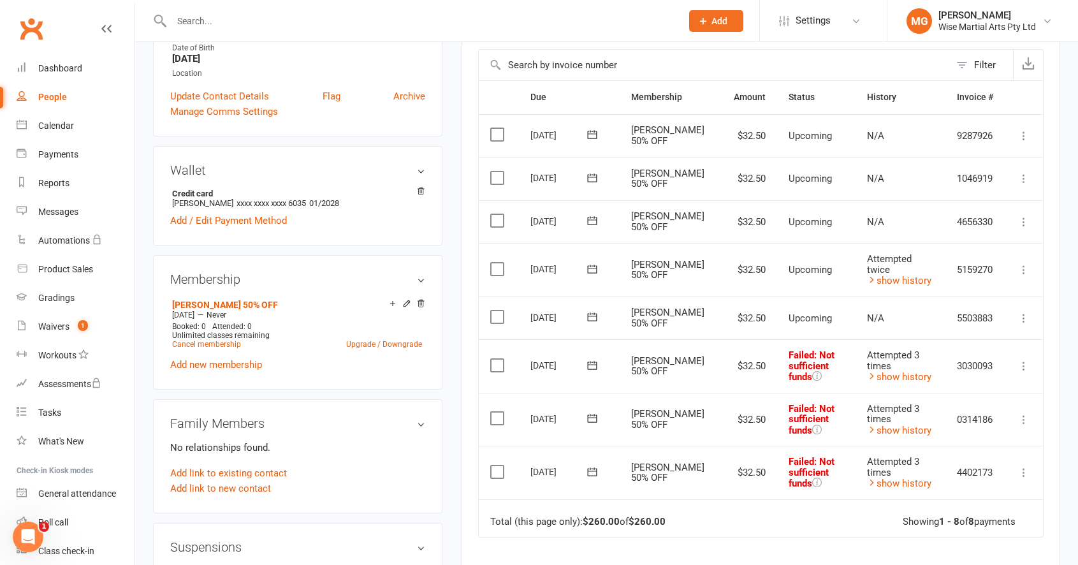
scroll to position [286, 0]
